Goal: Check status

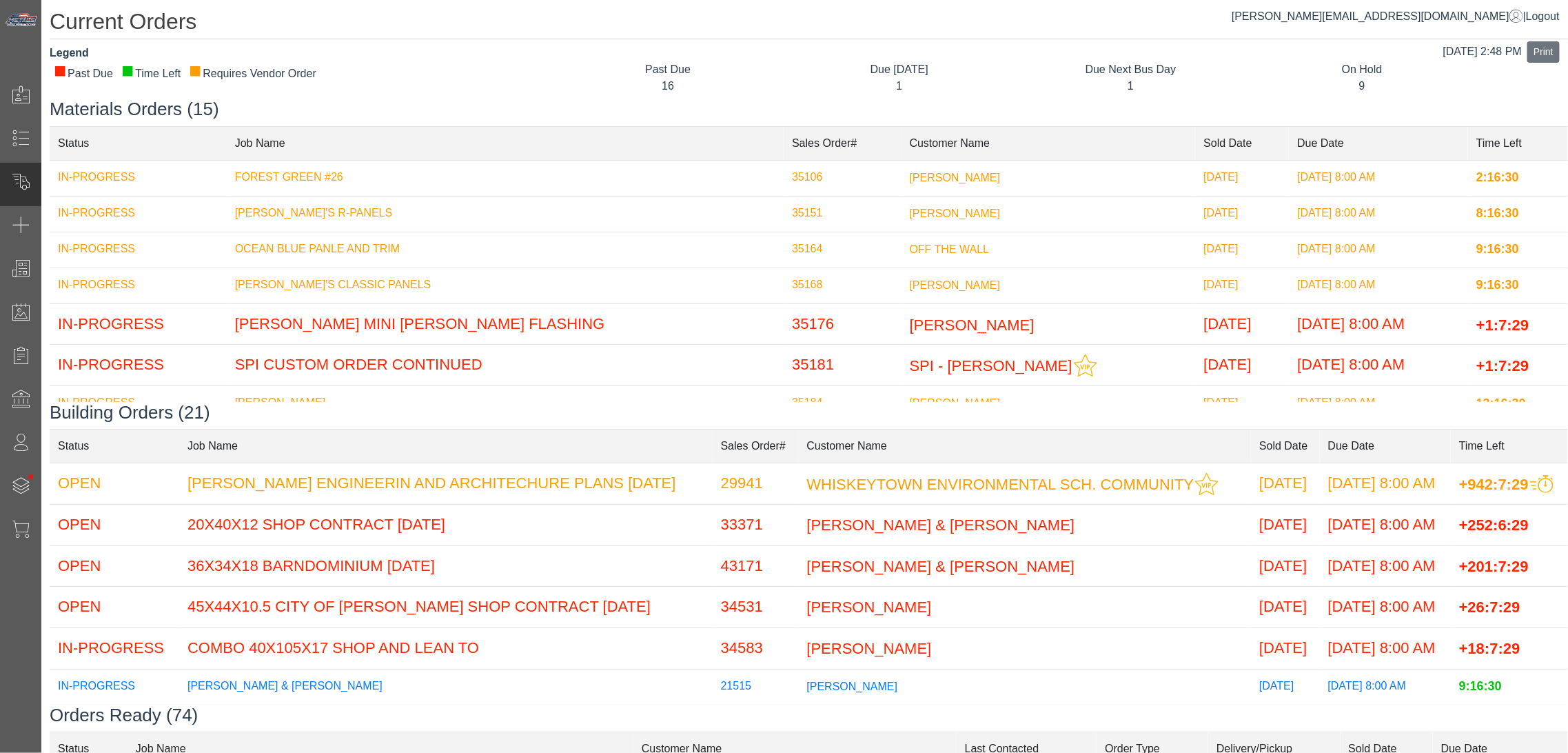
scroll to position [1526, 0]
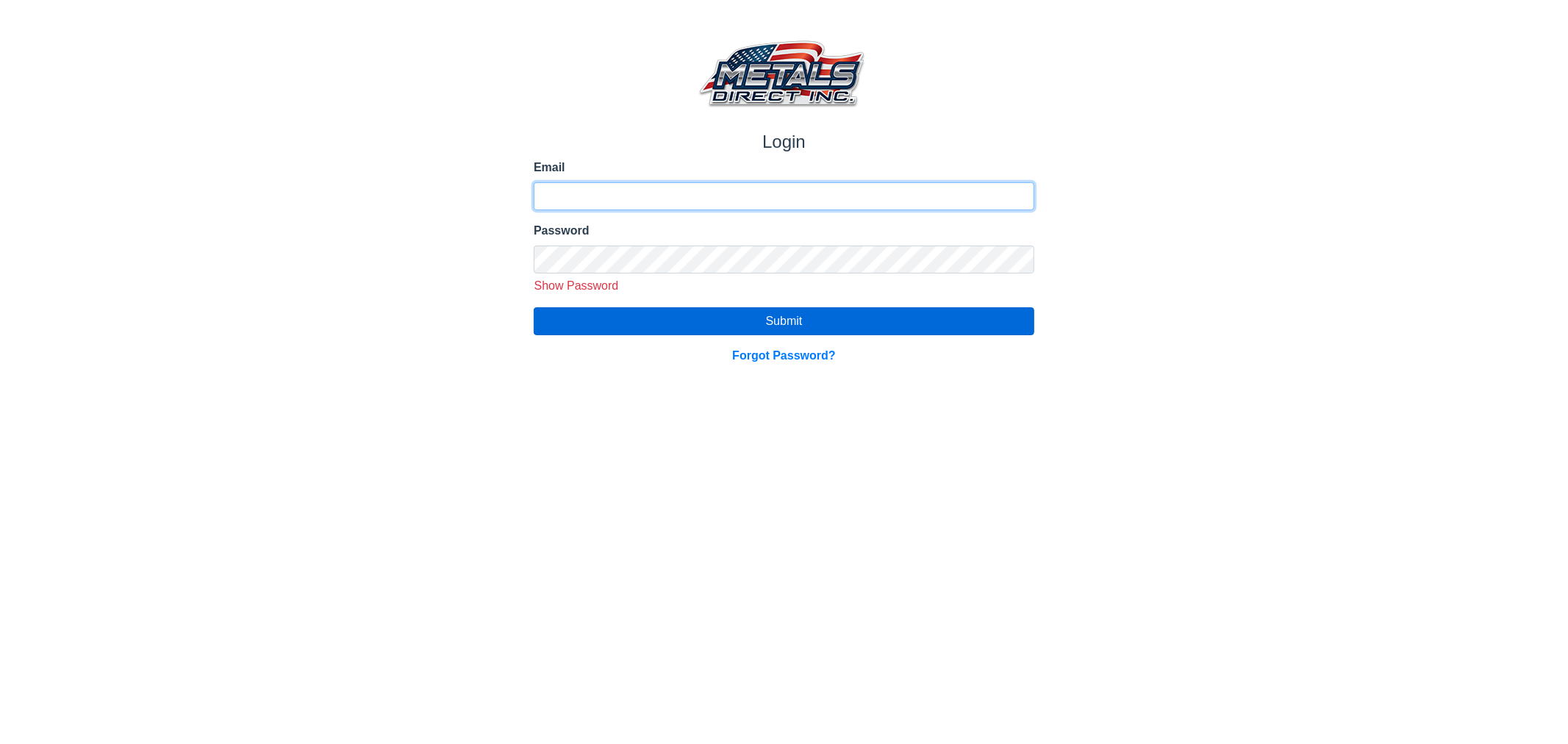
type input "**********"
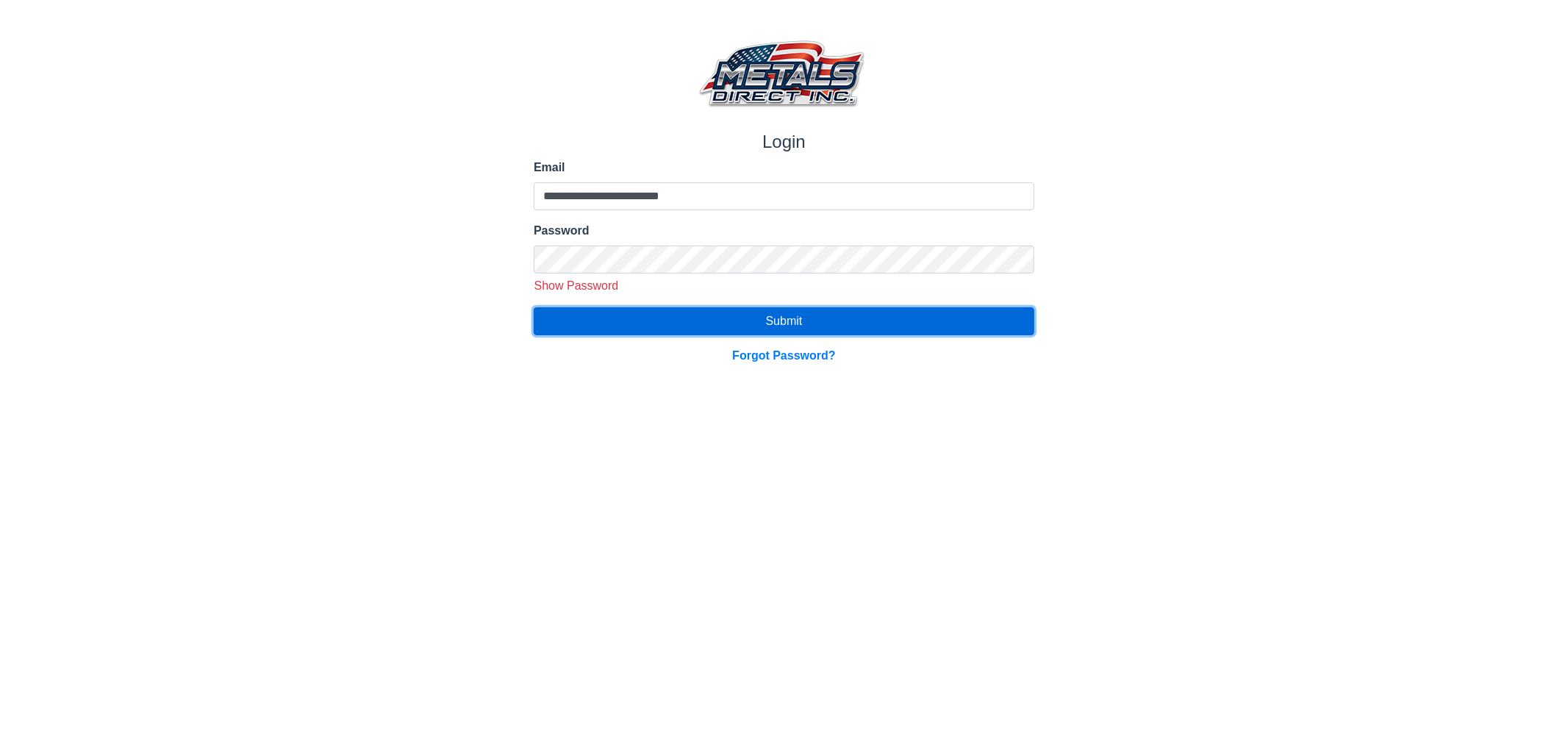
click at [607, 324] on button "Submit" at bounding box center [784, 321] width 501 height 28
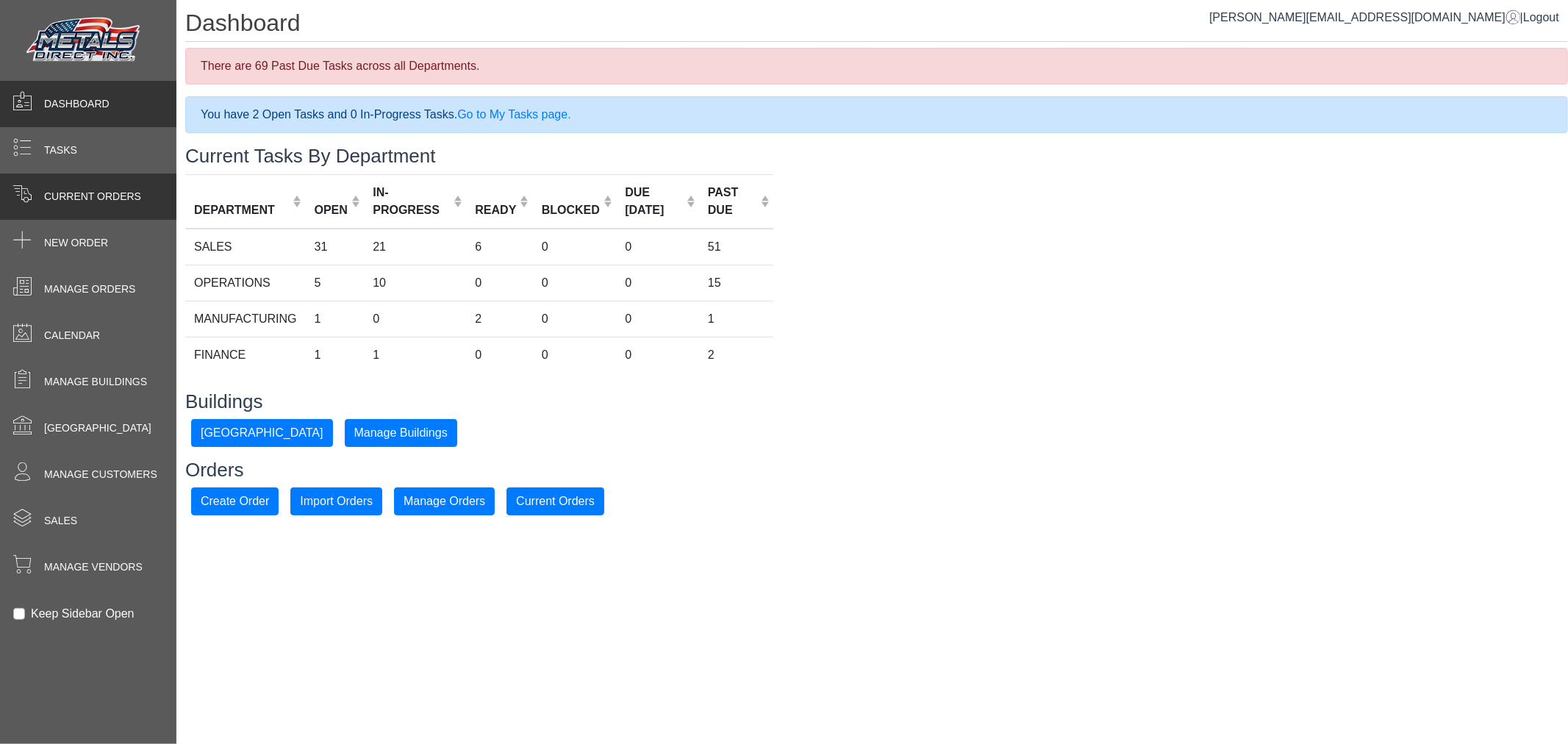
click at [13, 197] on span at bounding box center [22, 193] width 19 height 19
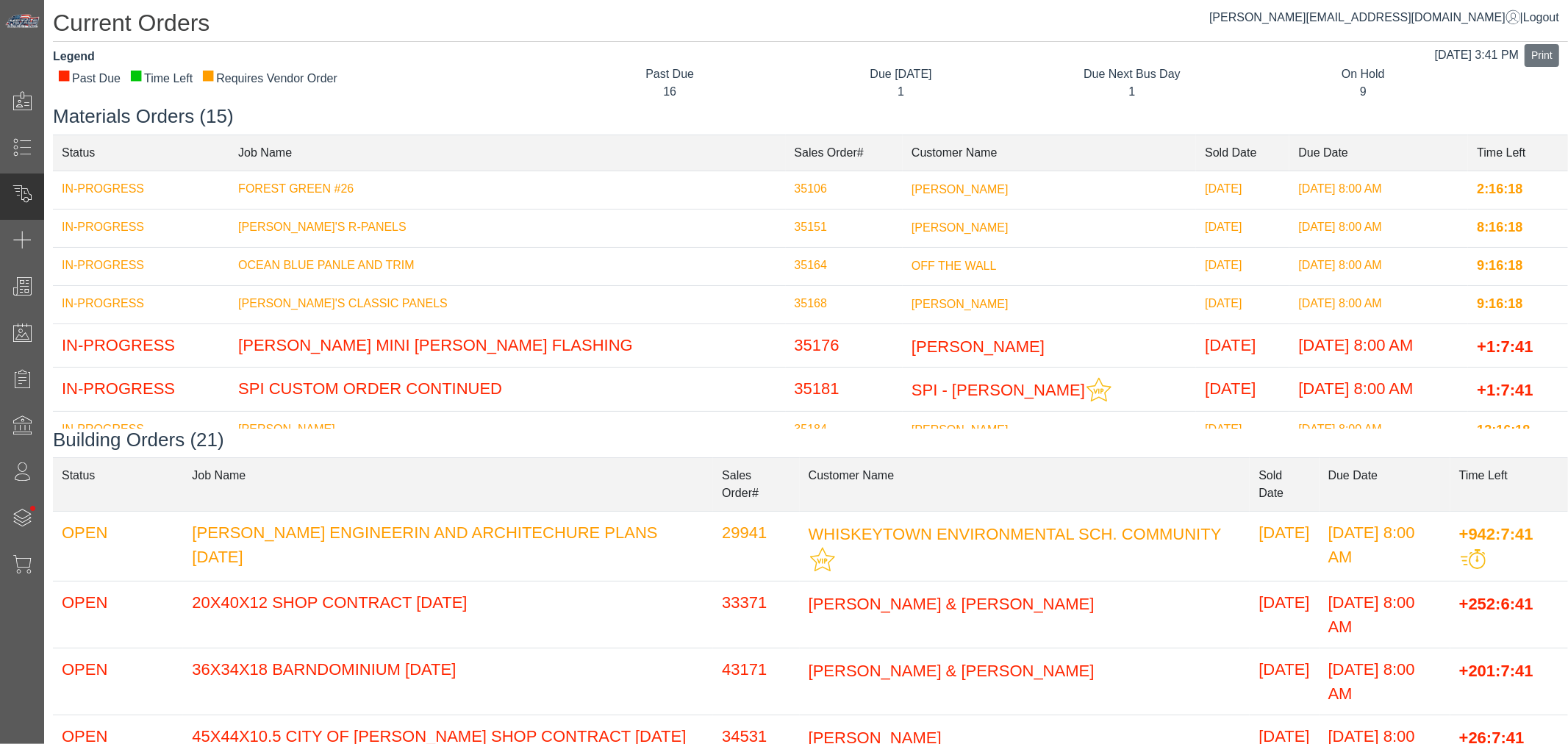
scroll to position [555, 0]
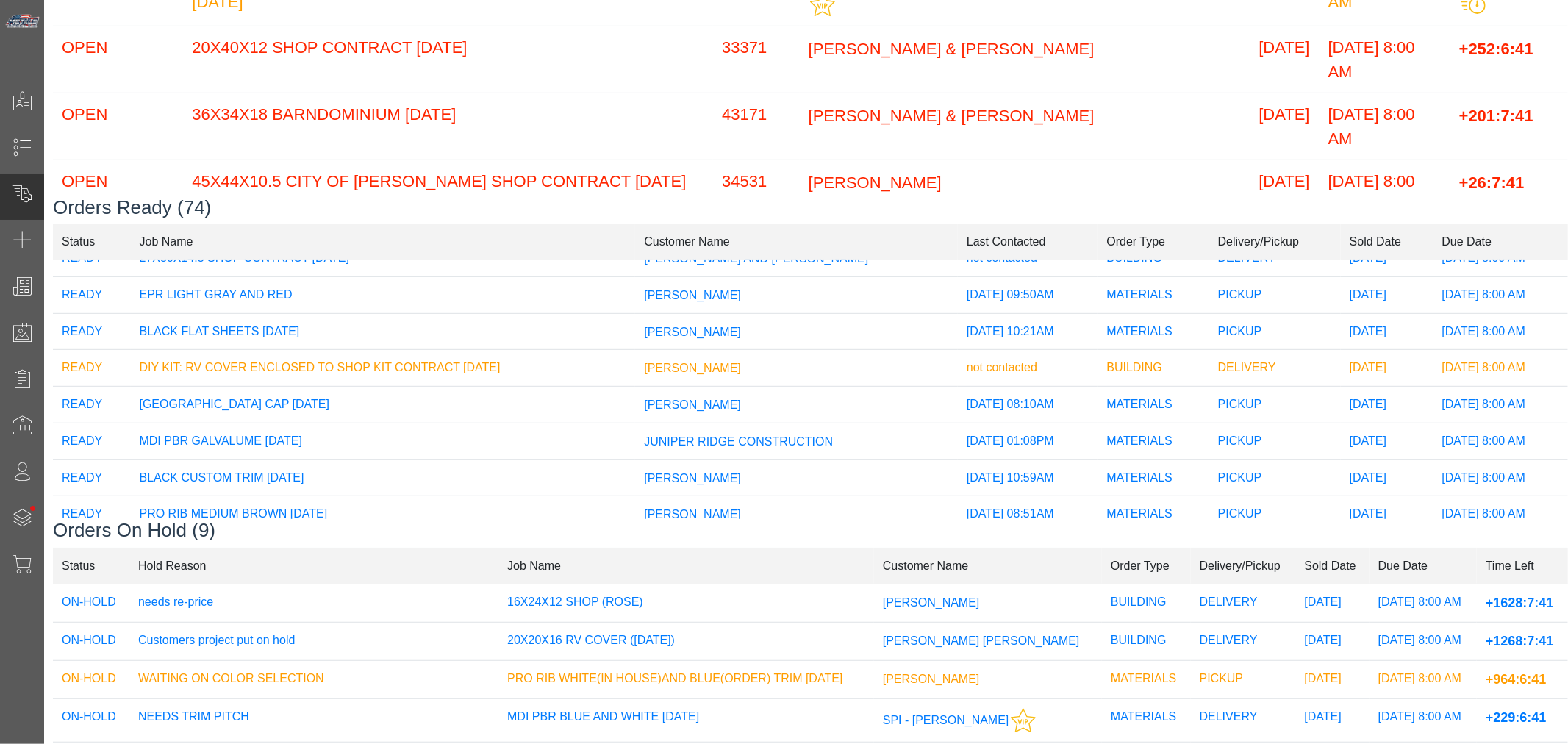
click at [699, 357] on td "[PERSON_NAME]" at bounding box center [797, 369] width 323 height 37
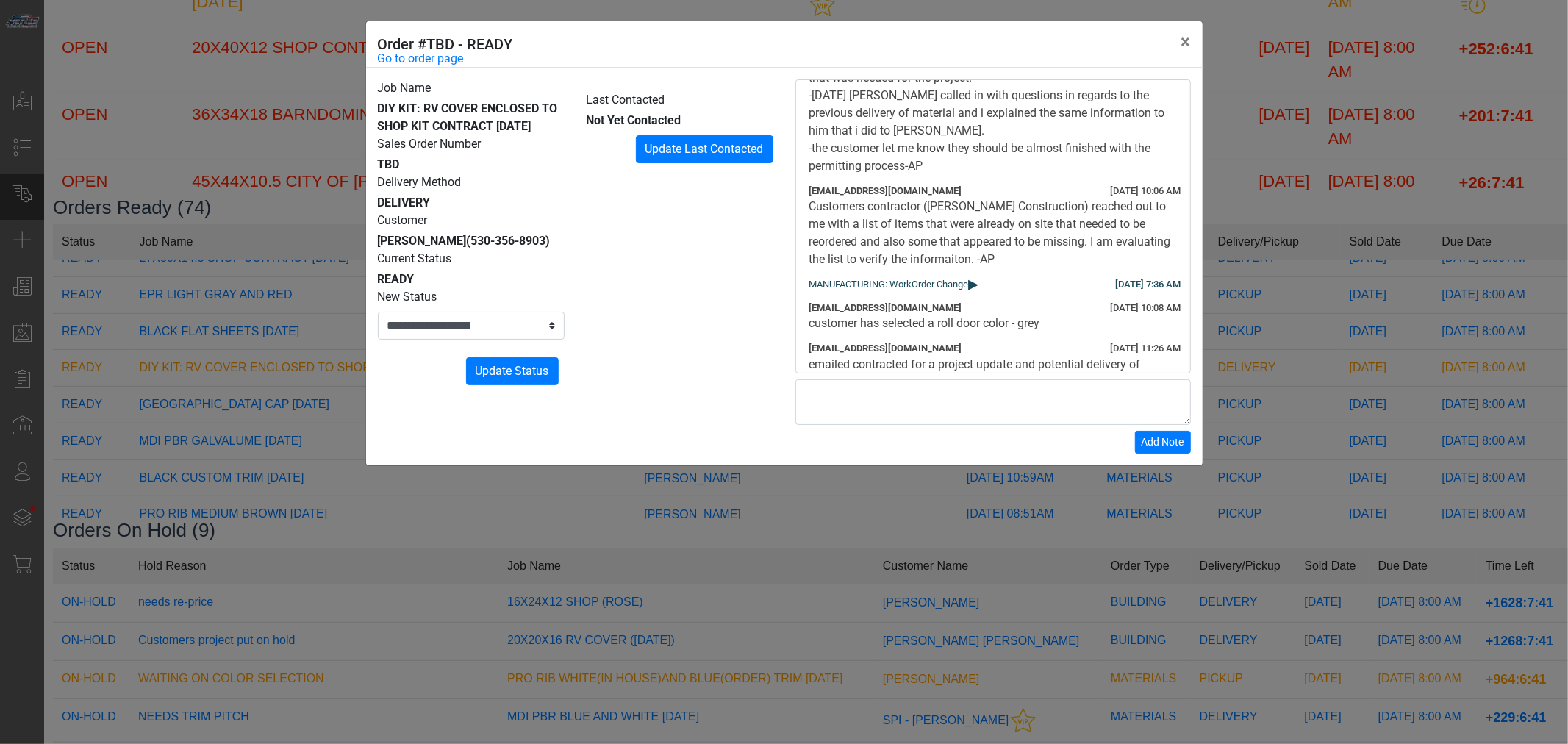
scroll to position [653, 0]
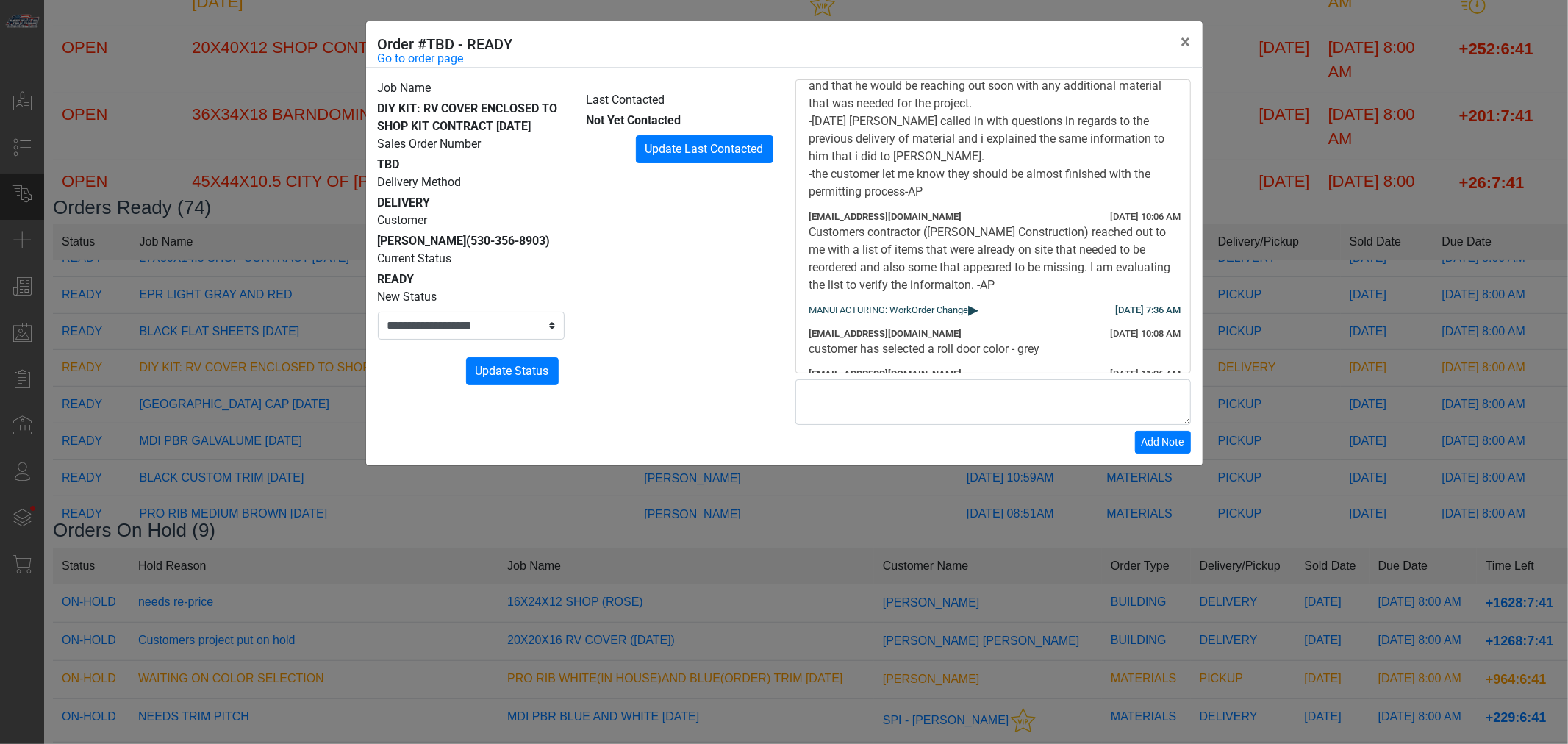
click at [959, 228] on div "Customers contractor ([PERSON_NAME] Construction) reached out to me with a list…" at bounding box center [993, 258] width 368 height 70
click at [1080, 235] on div "Customers contractor ([PERSON_NAME] Construction) reached out to me with a list…" at bounding box center [993, 258] width 368 height 70
click at [866, 239] on div "Customers contractor ([PERSON_NAME] Construction) reached out to me with a list…" at bounding box center [993, 258] width 368 height 70
drag, startPoint x: 877, startPoint y: 242, endPoint x: 910, endPoint y: 241, distance: 33.0
click at [884, 241] on div "Customers contractor ([PERSON_NAME] Construction) reached out to me with a list…" at bounding box center [993, 258] width 368 height 70
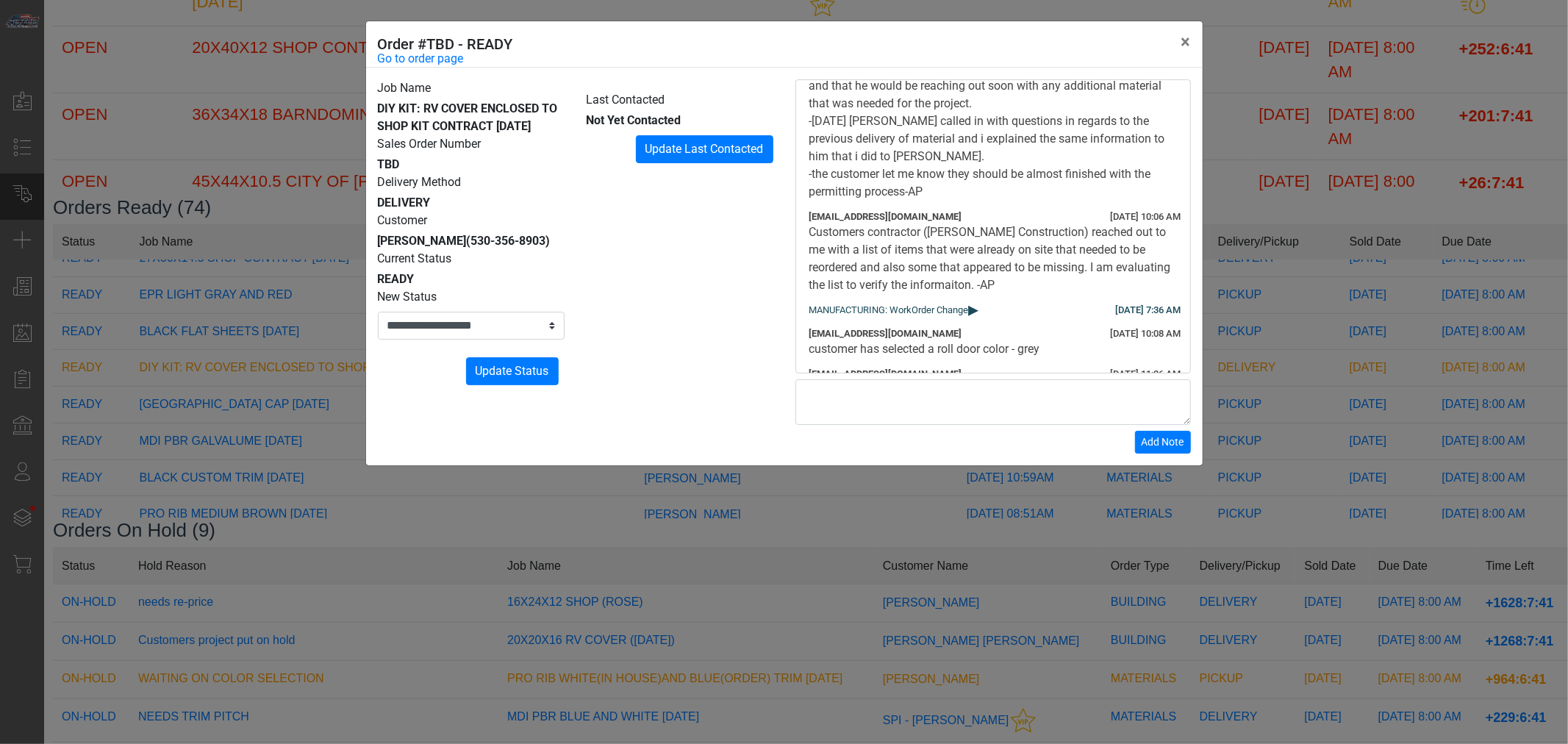
click at [925, 240] on div "Customers contractor ([PERSON_NAME] Construction) reached out to me with a list…" at bounding box center [993, 258] width 368 height 70
drag, startPoint x: 953, startPoint y: 244, endPoint x: 962, endPoint y: 245, distance: 9.1
click at [962, 245] on div "Customers contractor ([PERSON_NAME] Construction) reached out to me with a list…" at bounding box center [993, 258] width 368 height 70
click at [873, 259] on div "Customers contractor ([PERSON_NAME] Construction) reached out to me with a list…" at bounding box center [993, 258] width 368 height 70
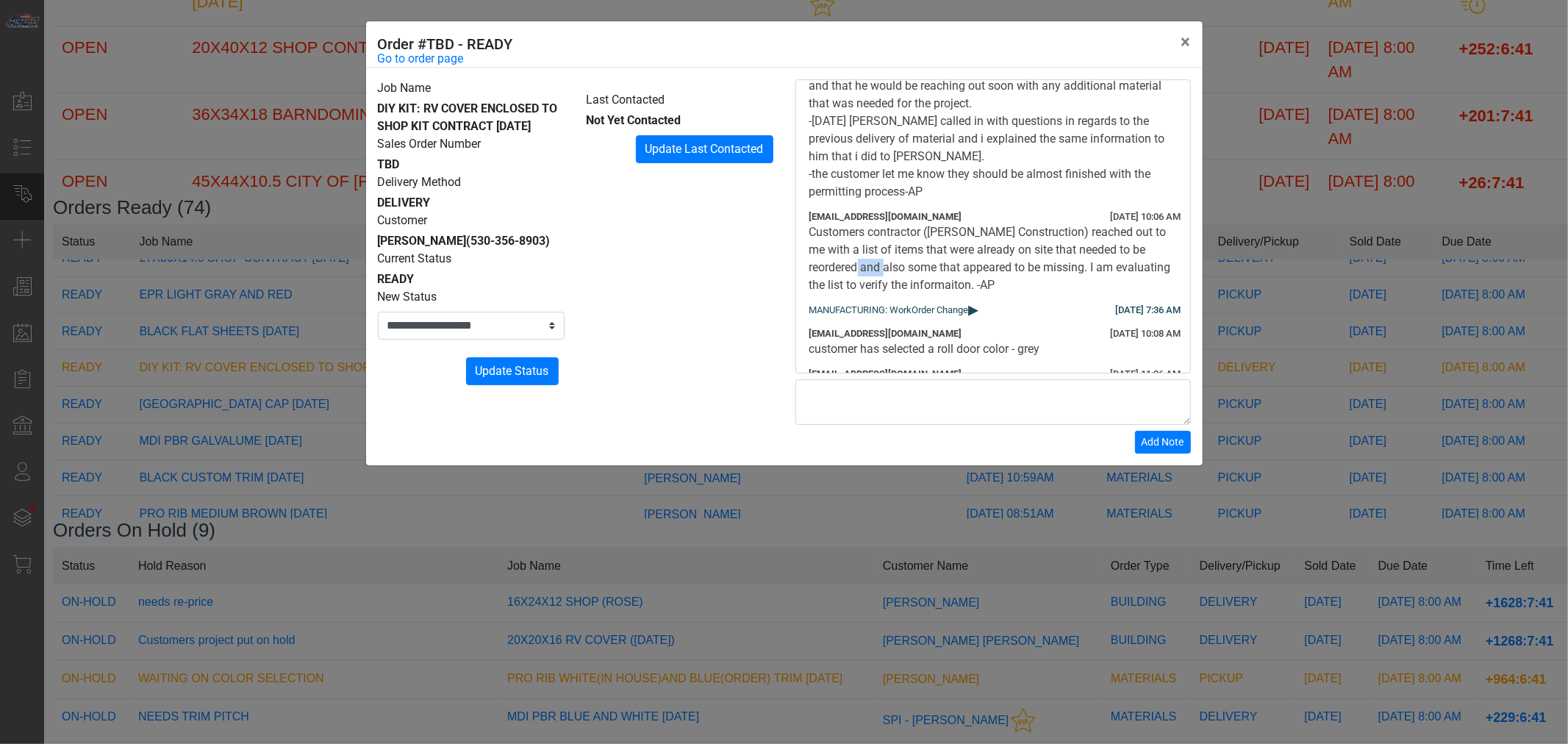
drag, startPoint x: 857, startPoint y: 266, endPoint x: 904, endPoint y: 262, distance: 47.2
click at [895, 263] on div "Customers contractor ([PERSON_NAME] Construction) reached out to me with a list…" at bounding box center [993, 258] width 368 height 70
drag, startPoint x: 916, startPoint y: 262, endPoint x: 935, endPoint y: 263, distance: 19.0
click at [917, 262] on div "Customers contractor ([PERSON_NAME] Construction) reached out to me with a list…" at bounding box center [993, 258] width 368 height 70
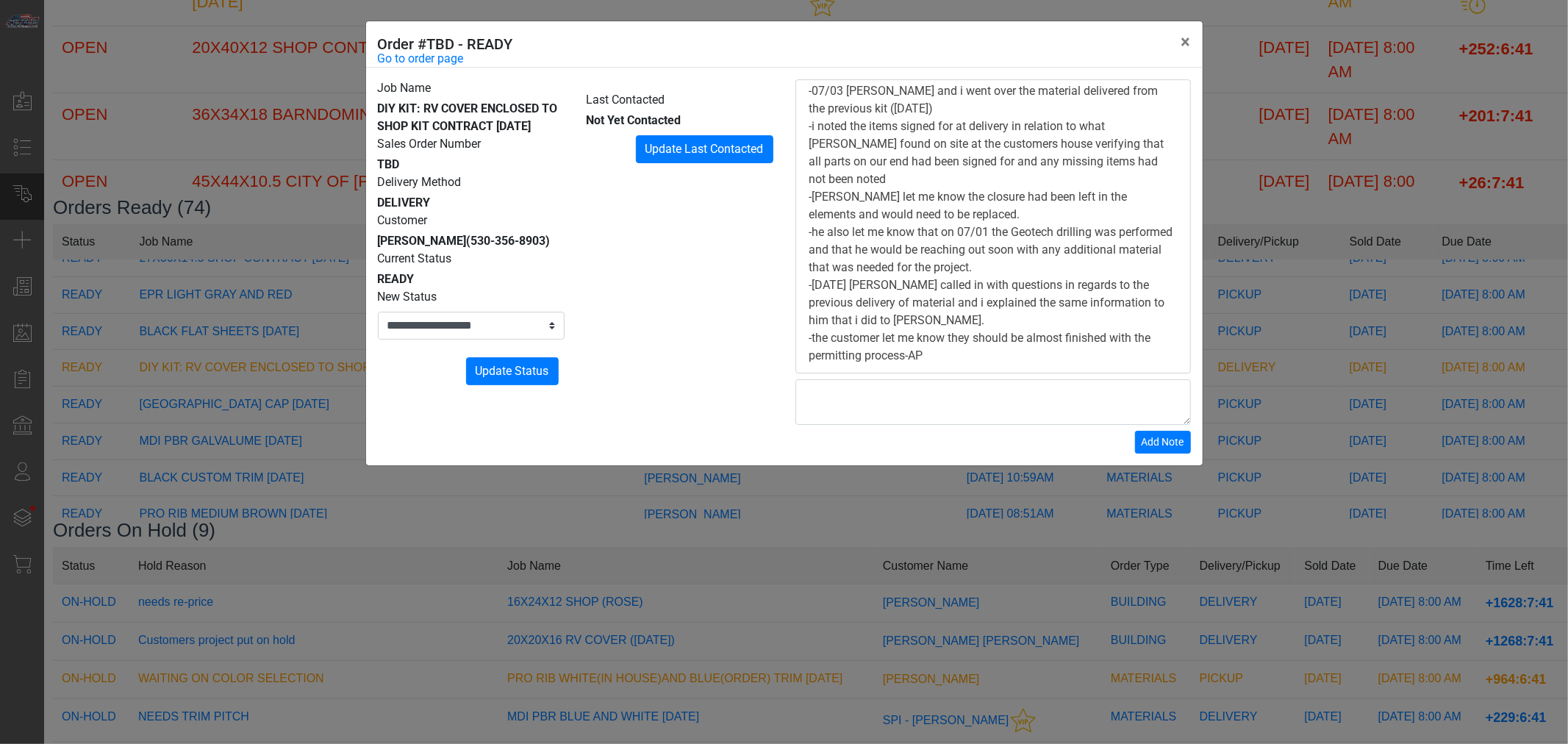
scroll to position [490, 0]
drag, startPoint x: 866, startPoint y: 121, endPoint x: 976, endPoint y: 120, distance: 110.0
click at [976, 120] on div "[DATE] 12:25:34 PM: I have been corisponding with [PERSON_NAME] from Advisorcon…" at bounding box center [993, 205] width 368 height 318
click at [977, 121] on div "[DATE] 12:25:34 PM: I have been corisponding with [PERSON_NAME] from Advisorcon…" at bounding box center [993, 205] width 368 height 318
drag, startPoint x: 988, startPoint y: 130, endPoint x: 806, endPoint y: 110, distance: 183.1
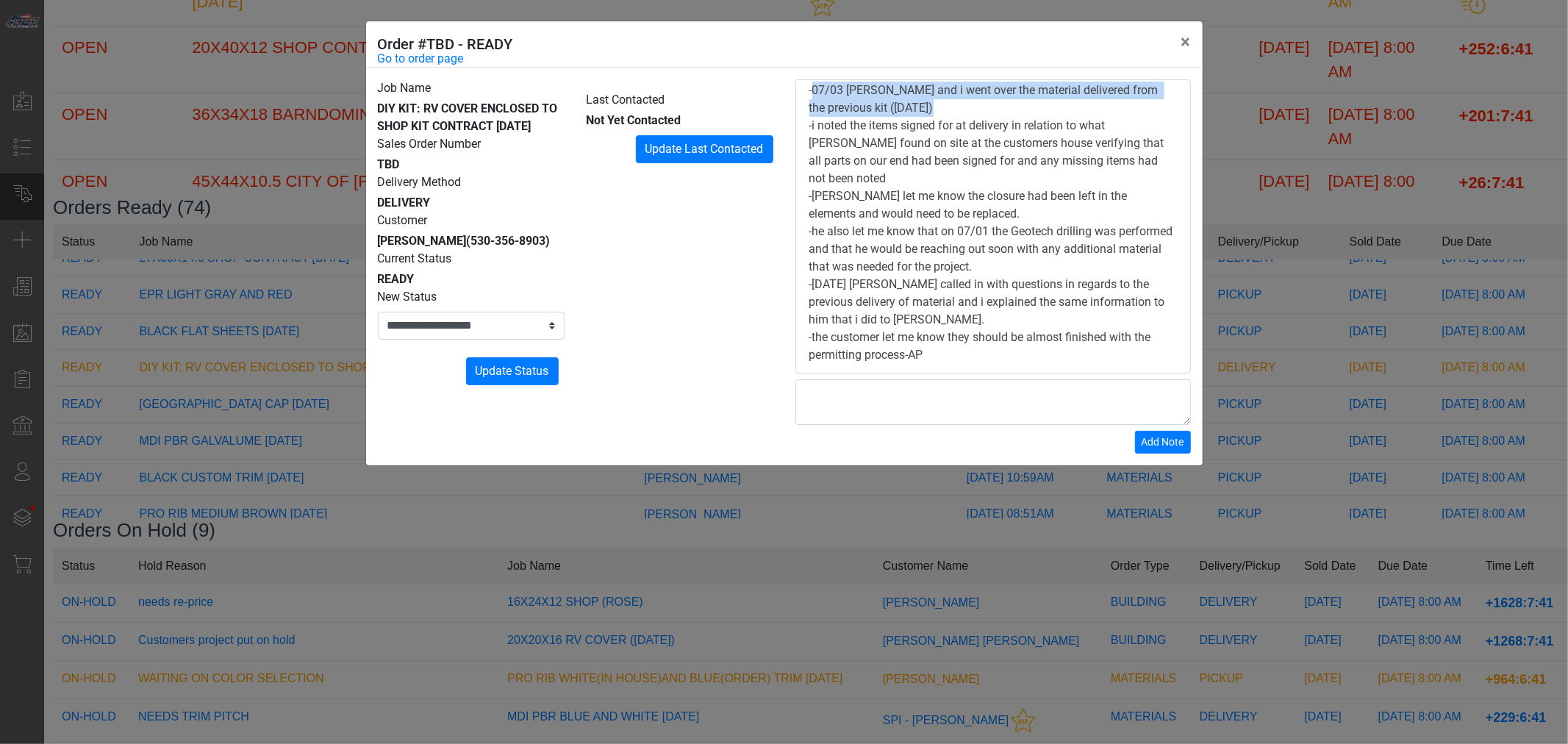
click at [806, 110] on div "[DATE] 12:31 PM [EMAIL_ADDRESS][DOMAIN_NAME] [DATE] 12:25:34 PM: I have been co…" at bounding box center [993, 198] width 376 height 341
click at [1024, 124] on div "[DATE] 12:25:34 PM: I have been corisponding with [PERSON_NAME] from Advisorcon…" at bounding box center [993, 205] width 368 height 318
click at [957, 161] on div "[DATE] 12:25:34 PM: I have been corisponding with [PERSON_NAME] from Advisorcon…" at bounding box center [993, 205] width 368 height 318
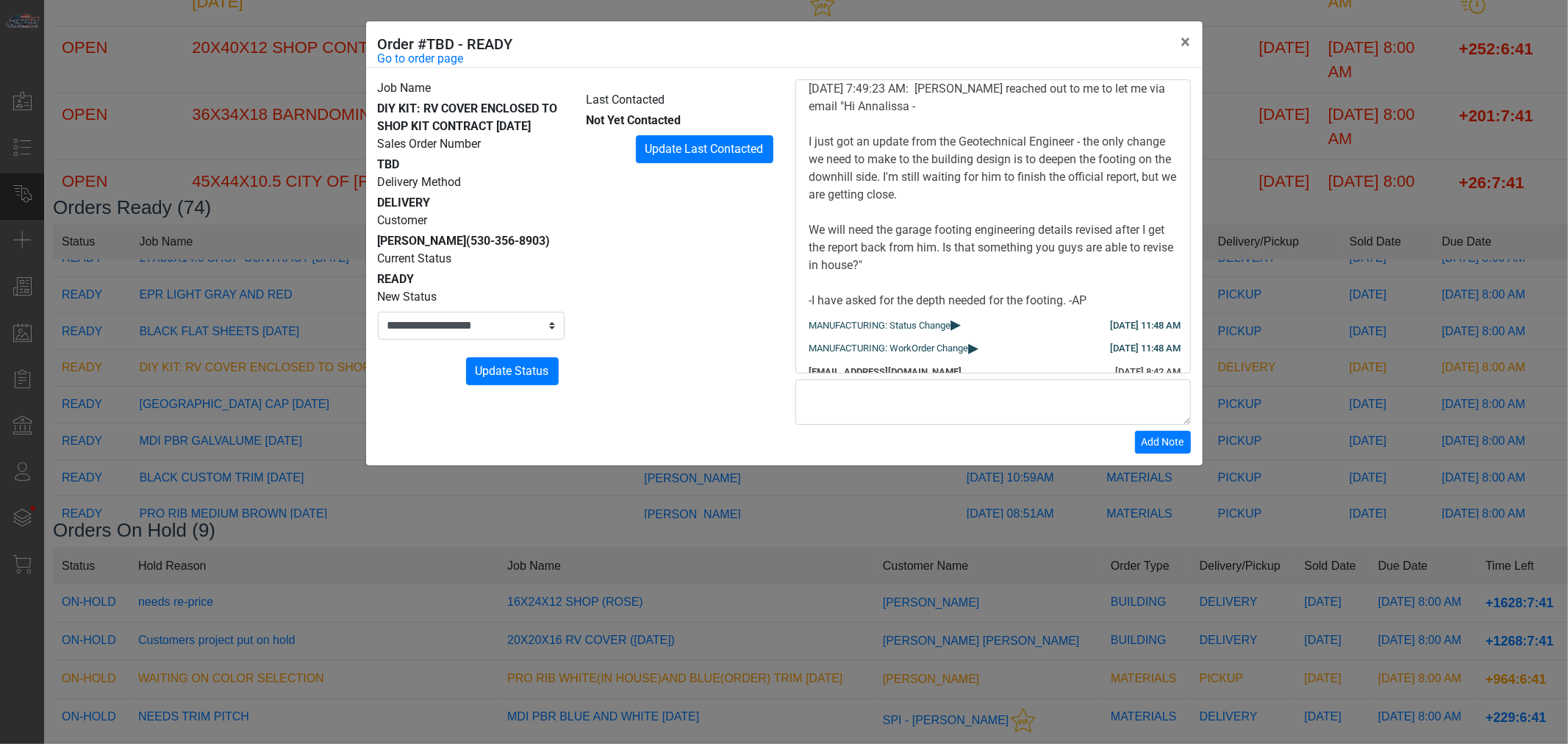
scroll to position [0, 0]
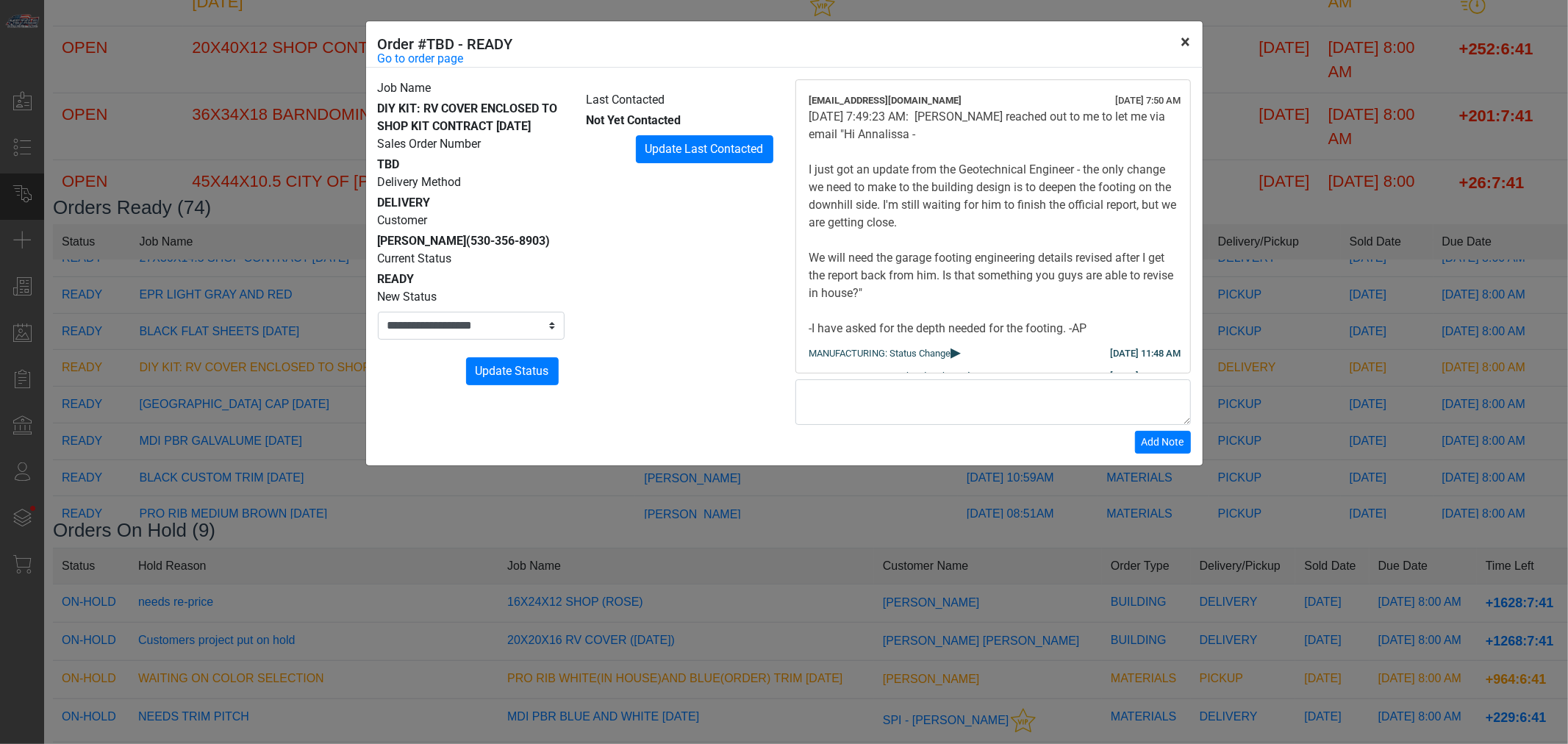
click at [1177, 42] on button "×" at bounding box center [1187, 41] width 33 height 41
